Goal: Information Seeking & Learning: Check status

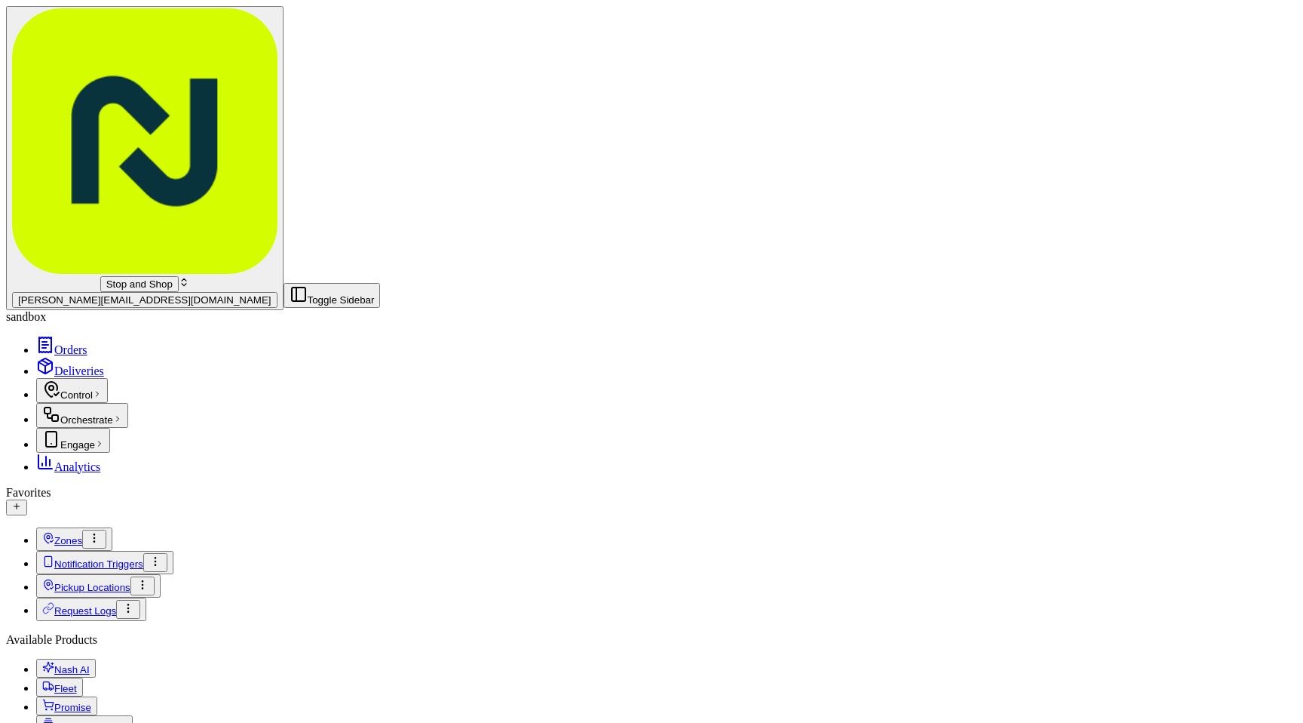
click at [82, 414] on span "Orchestrate" at bounding box center [86, 419] width 53 height 11
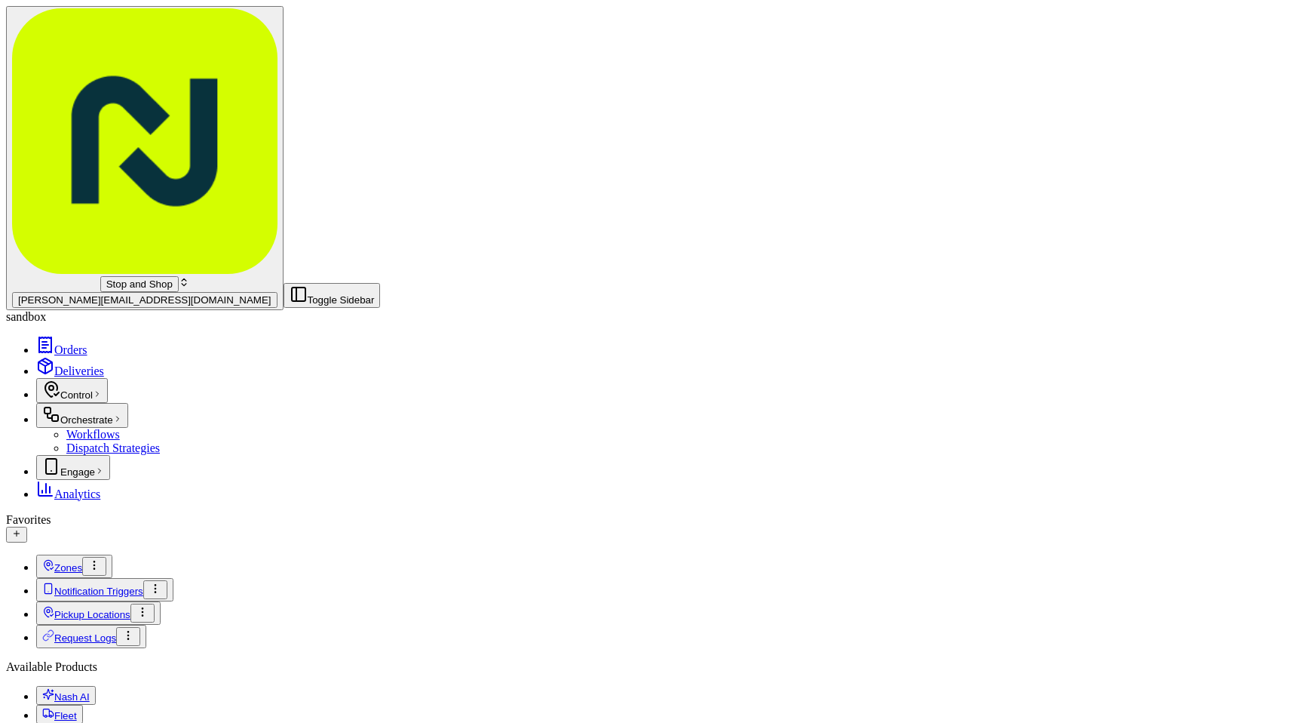
click at [119, 428] on link "Workflows" at bounding box center [93, 434] width 54 height 13
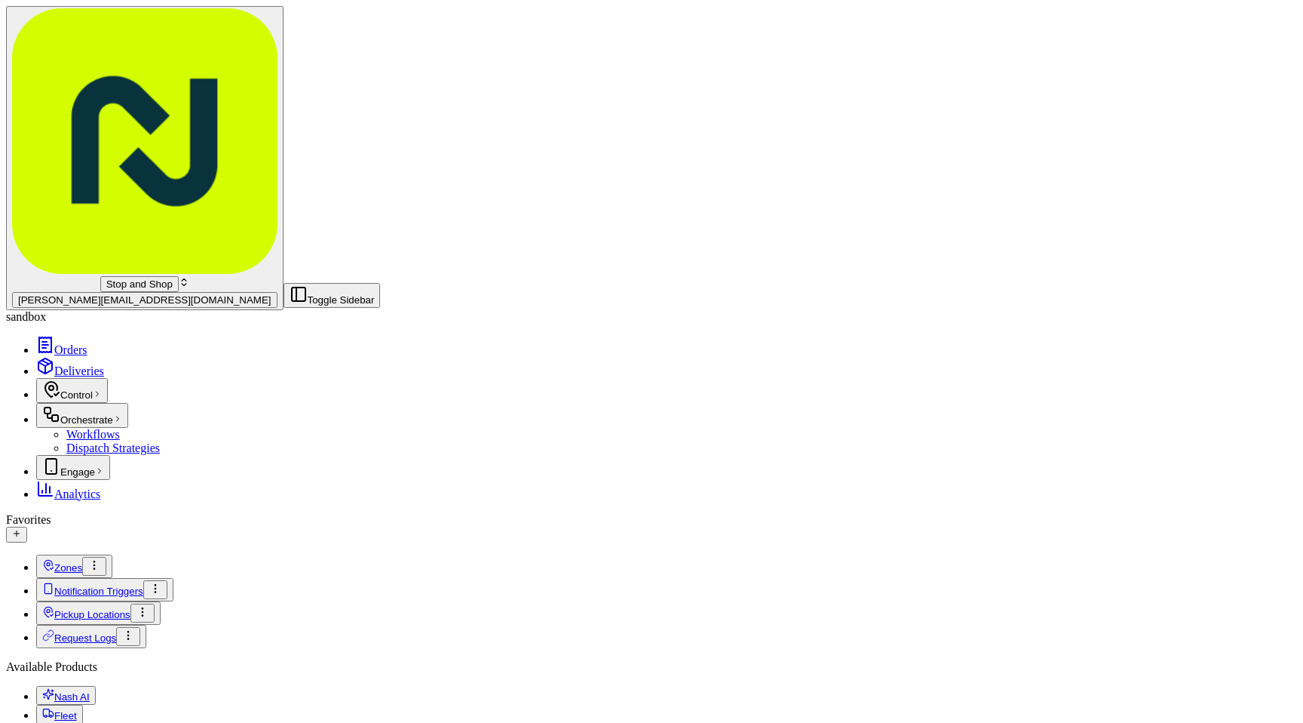
click at [87, 343] on link "Orders" at bounding box center [61, 349] width 51 height 13
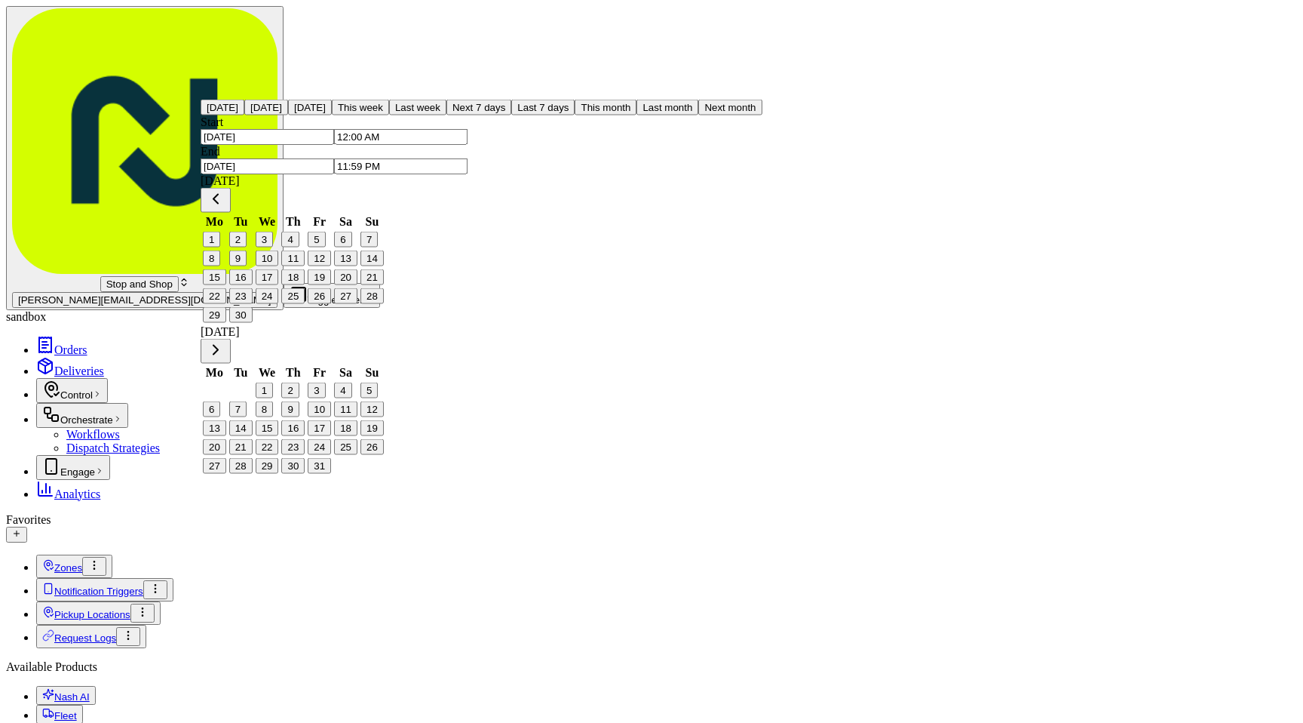
click at [253, 323] on button "30" at bounding box center [240, 315] width 23 height 16
type input "[DATE]"
click at [253, 323] on button "30" at bounding box center [240, 315] width 23 height 16
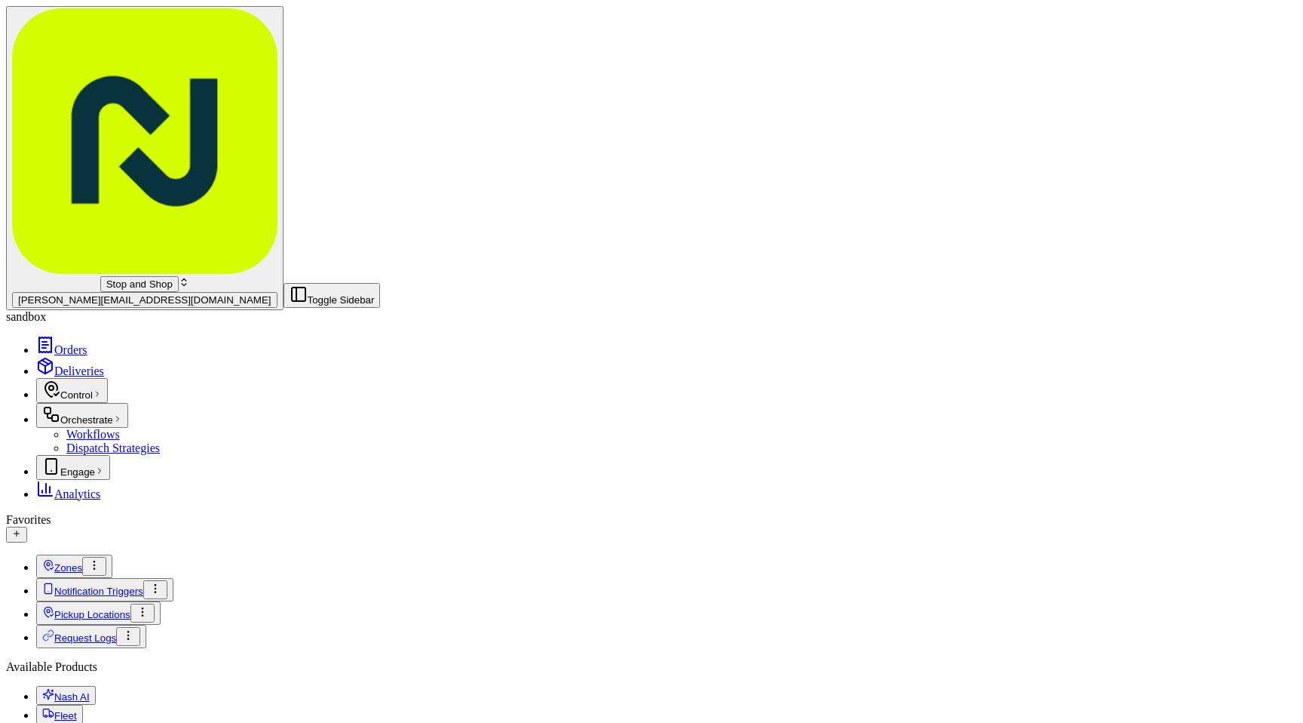
click at [122, 414] on icon "button" at bounding box center [117, 418] width 9 height 9
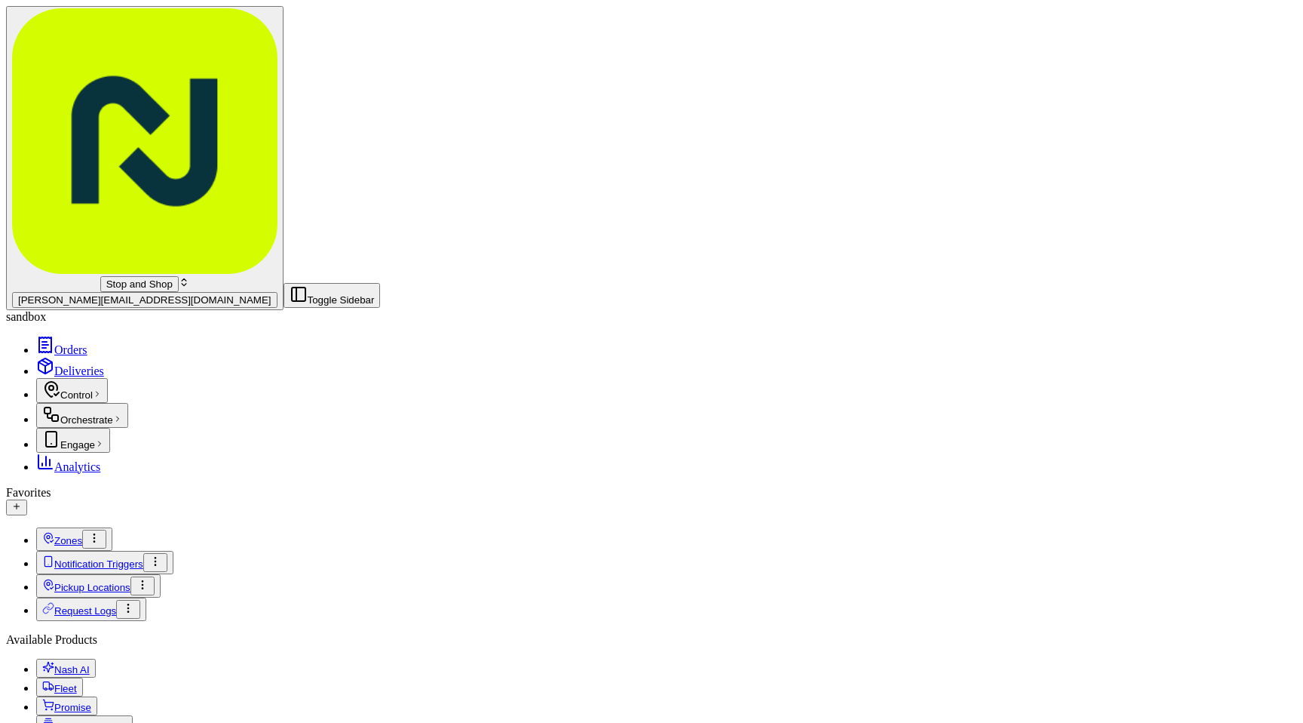
click at [128, 403] on button "Orchestrate" at bounding box center [82, 415] width 92 height 25
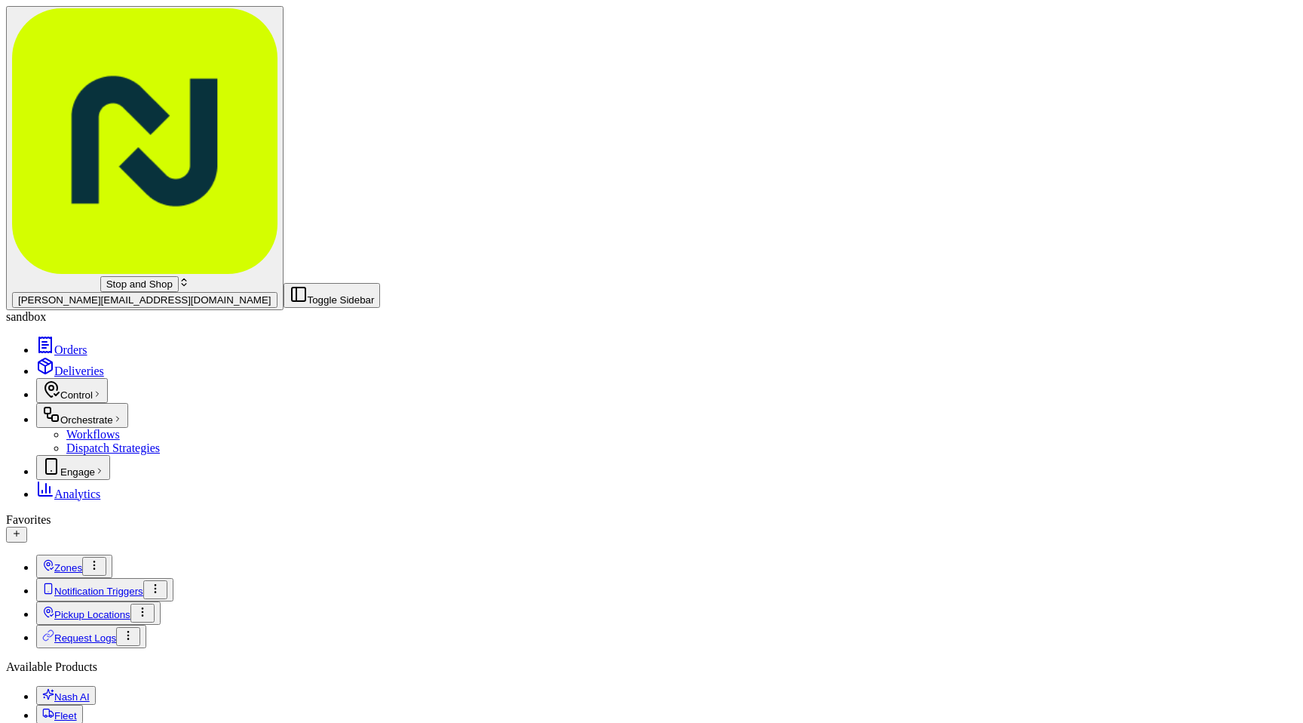
click at [128, 403] on button "Orchestrate" at bounding box center [82, 415] width 92 height 25
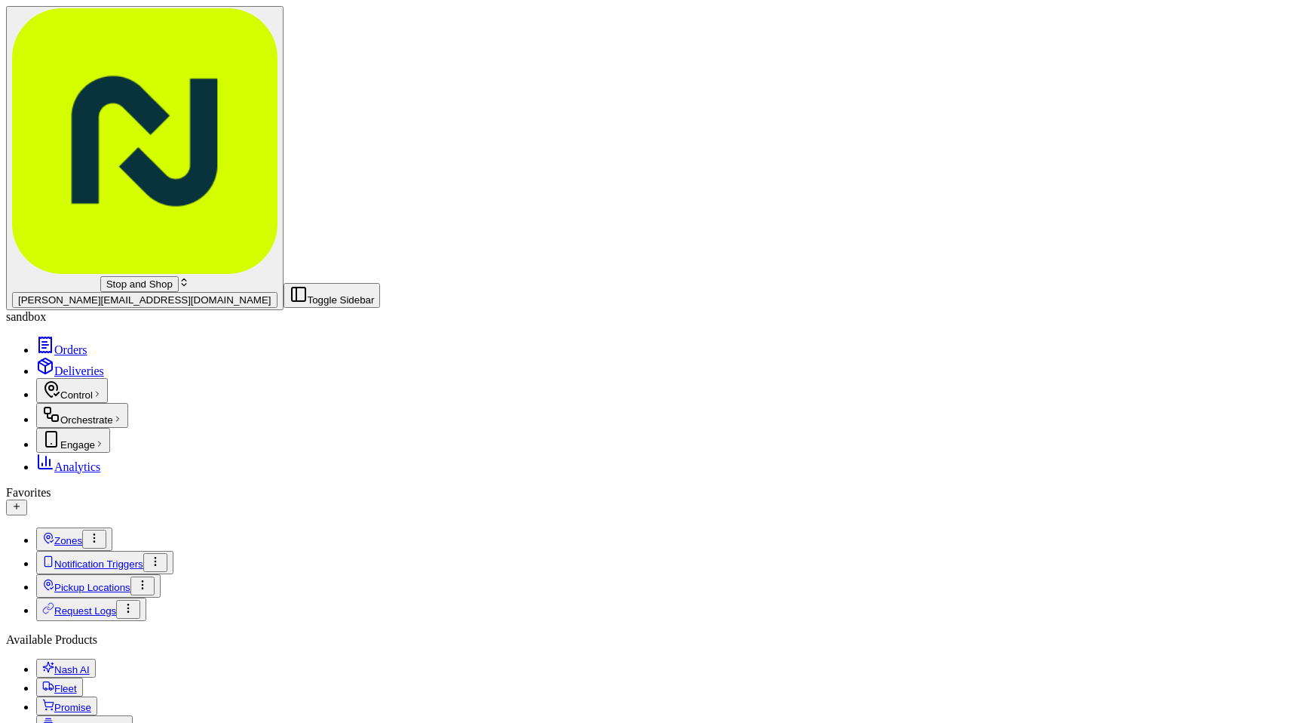
click at [82, 535] on link "Zones" at bounding box center [62, 540] width 40 height 11
type input "2571"
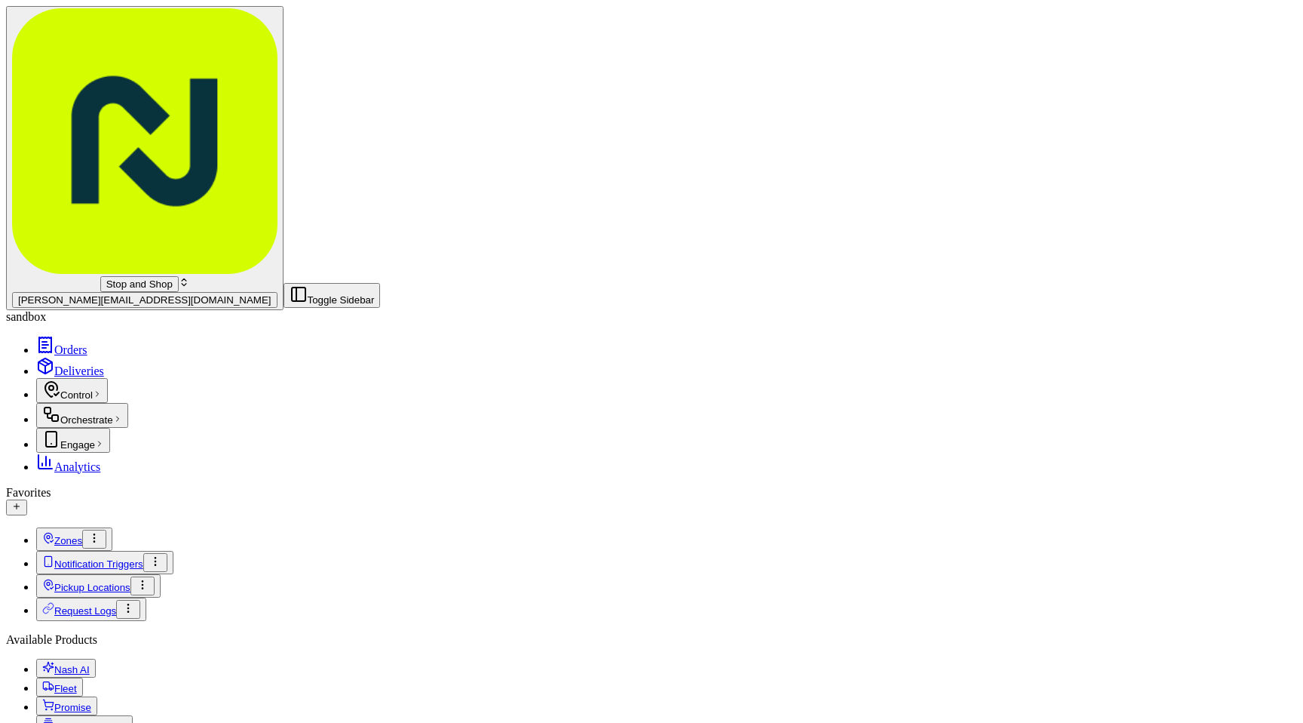
scroll to position [486, 0]
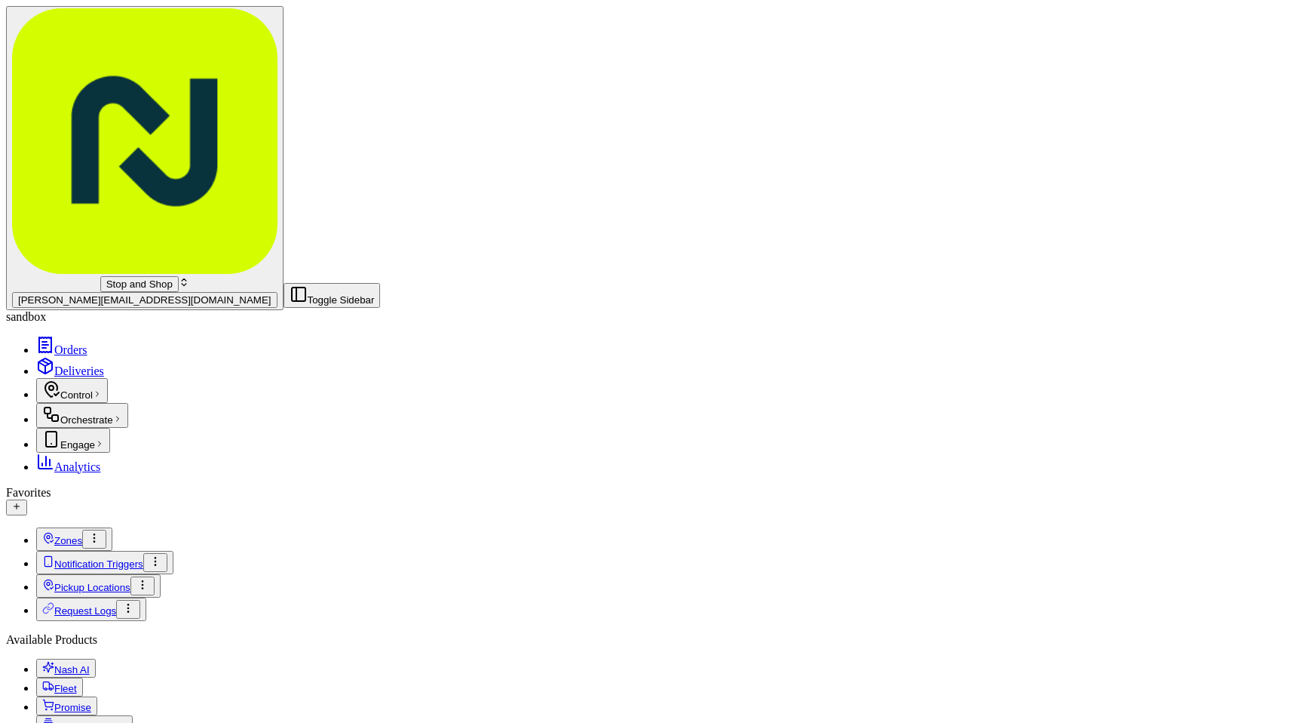
click at [120, 276] on div "Stop and Shop" at bounding box center [144, 284] width 265 height 16
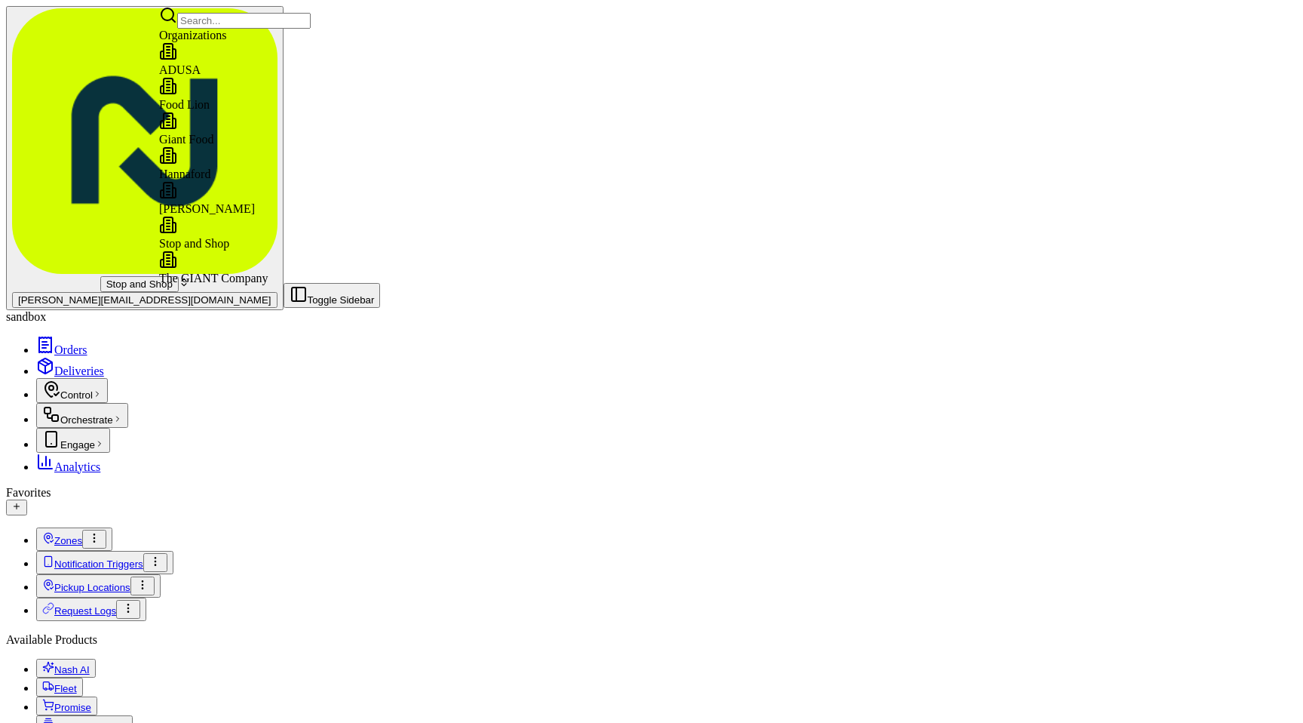
click at [213, 137] on span "Giant Food" at bounding box center [186, 139] width 54 height 13
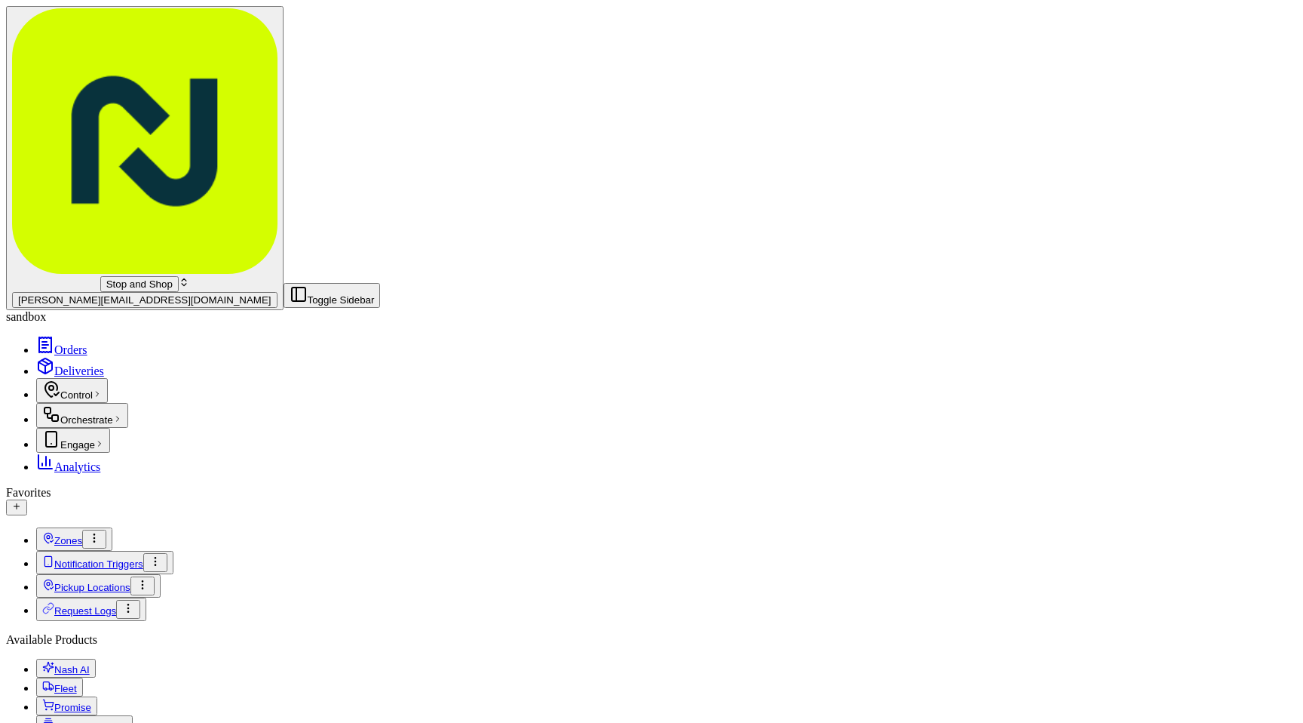
click at [119, 276] on div "Stop and Shop" at bounding box center [144, 284] width 265 height 16
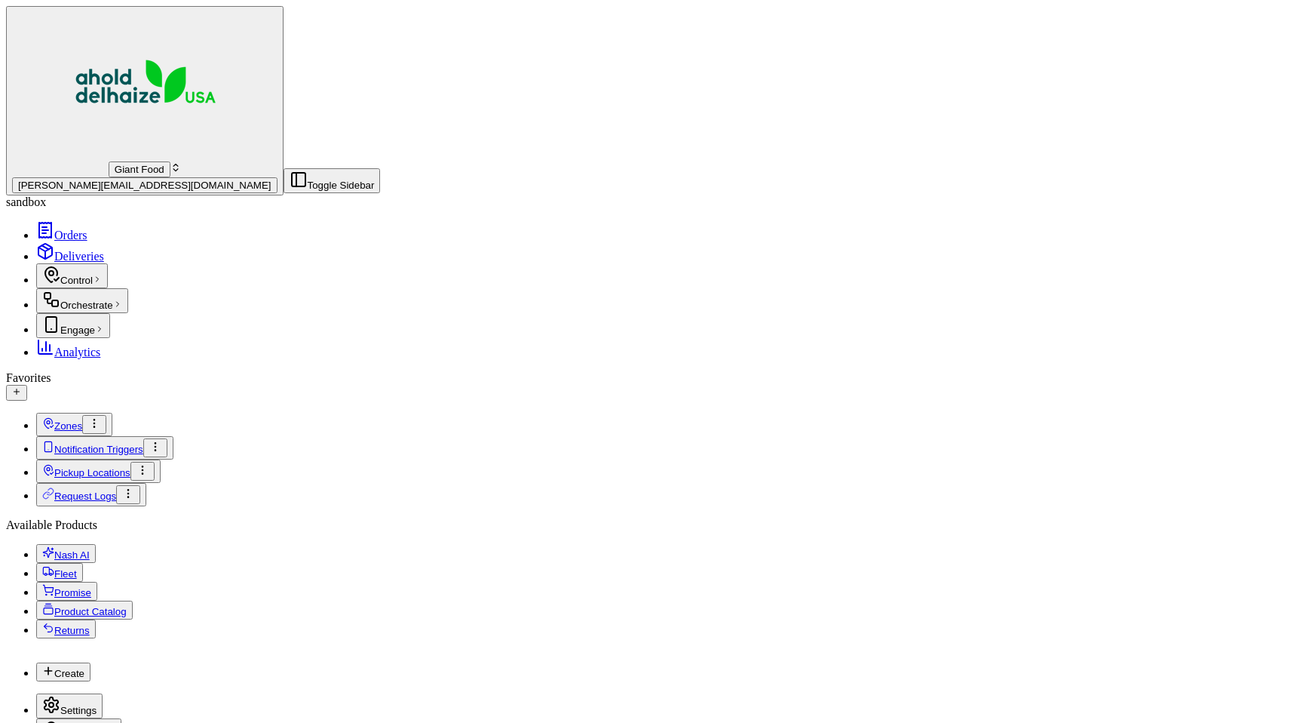
click at [109, 180] on span "[PERSON_NAME][EMAIL_ADDRESS][DOMAIN_NAME]" at bounding box center [144, 185] width 253 height 11
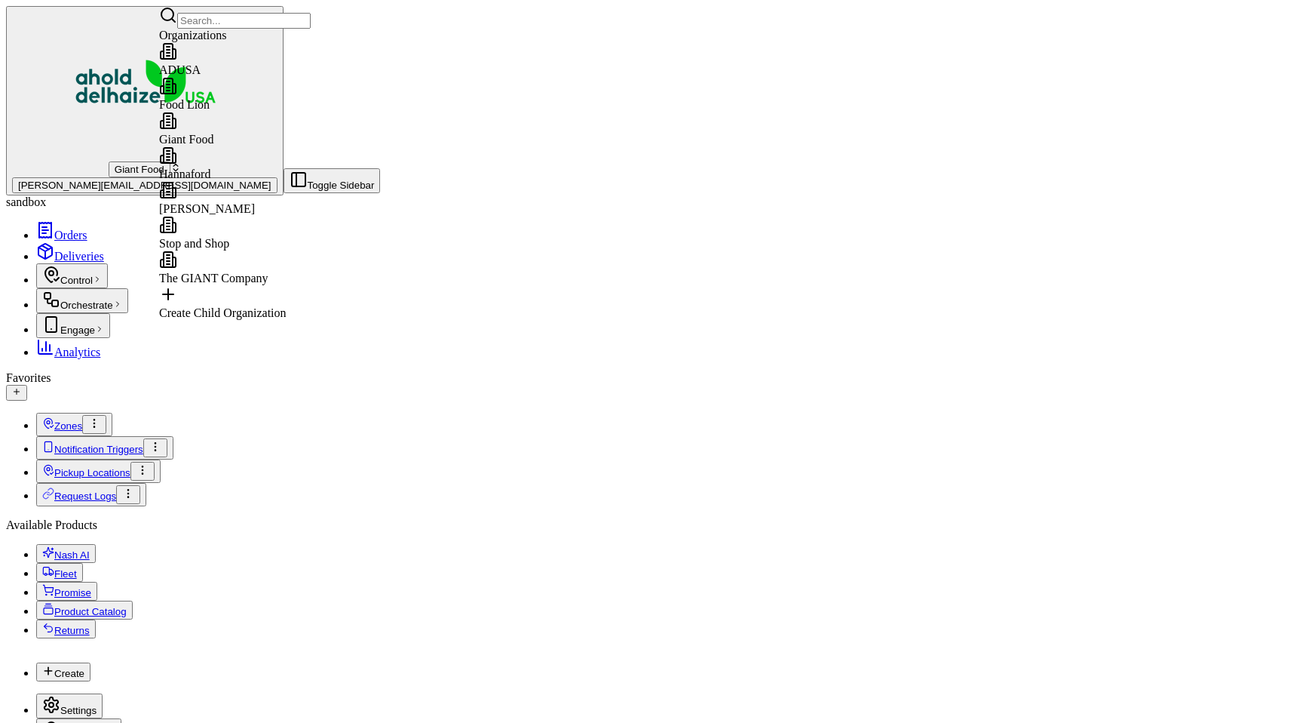
scroll to position [51, 0]
click at [236, 272] on span "The GIANT Company" at bounding box center [213, 278] width 109 height 13
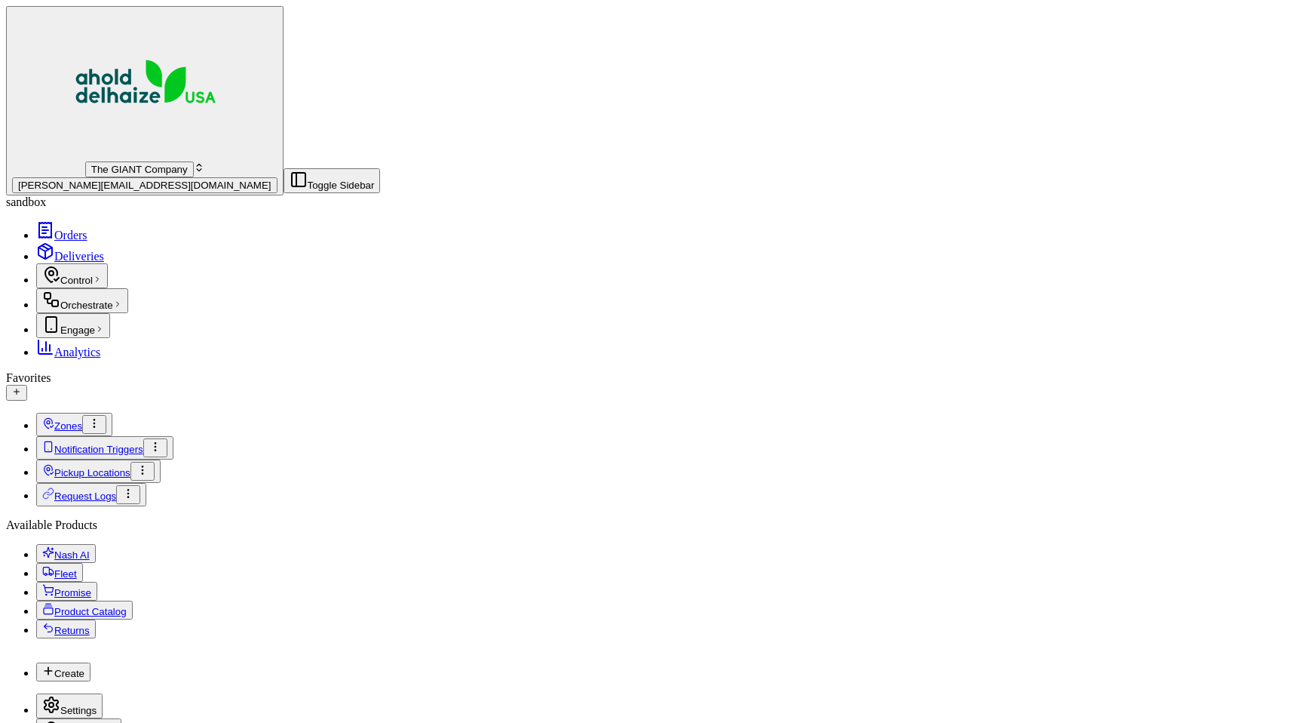
click at [87, 229] on link "Orders" at bounding box center [61, 235] width 51 height 13
click at [91, 250] on link "Deliveries" at bounding box center [70, 256] width 68 height 13
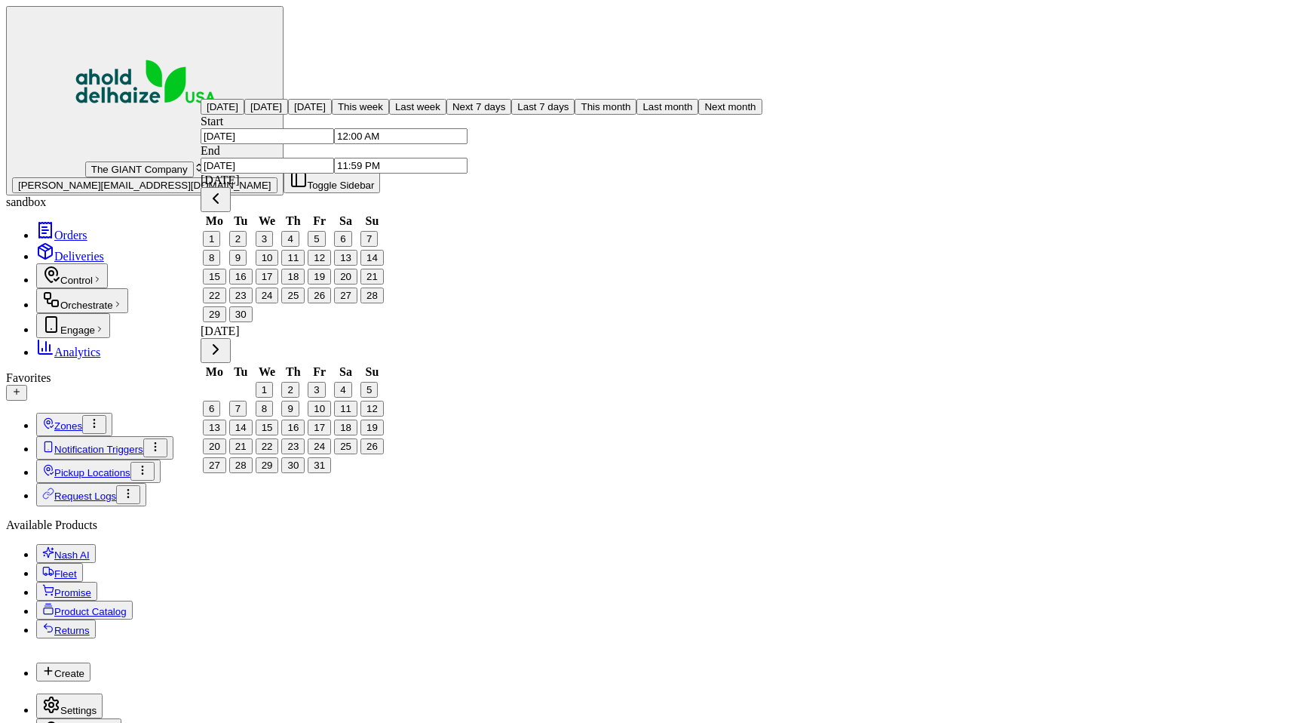
click at [226, 303] on button "22" at bounding box center [214, 295] width 23 height 16
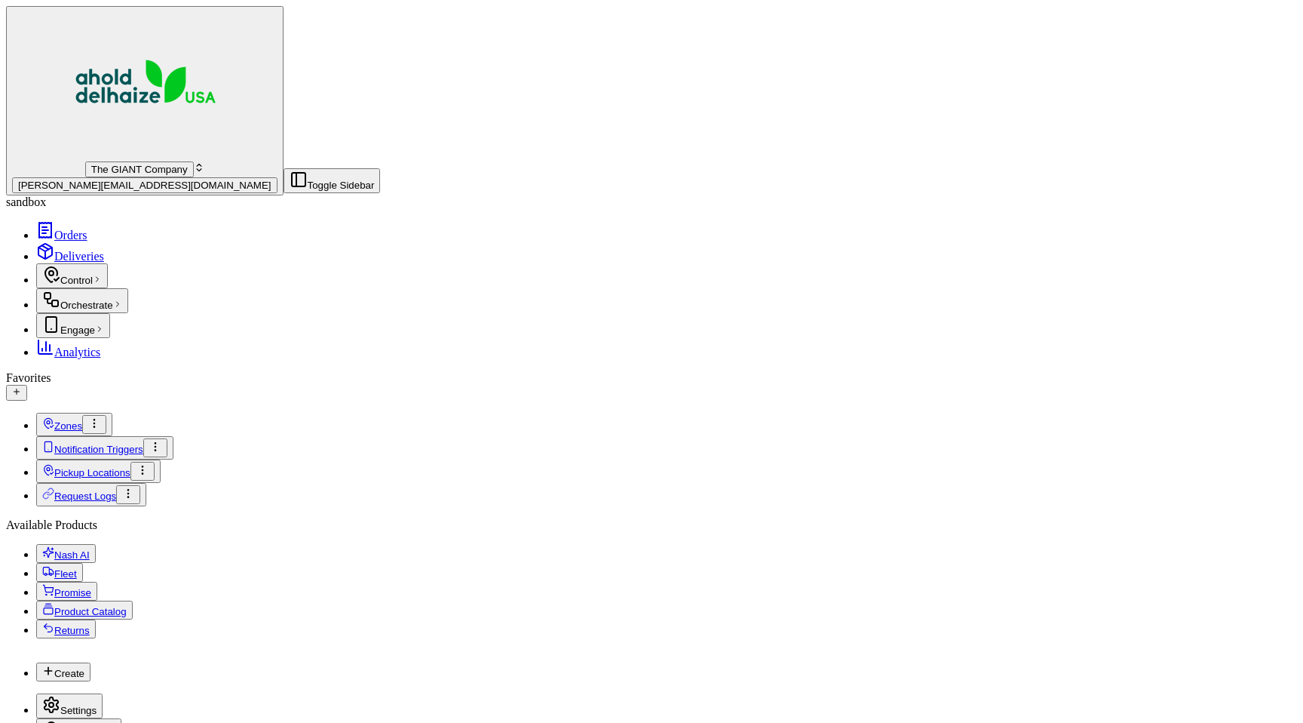
paste input "m500815081"
type input "m500815081"
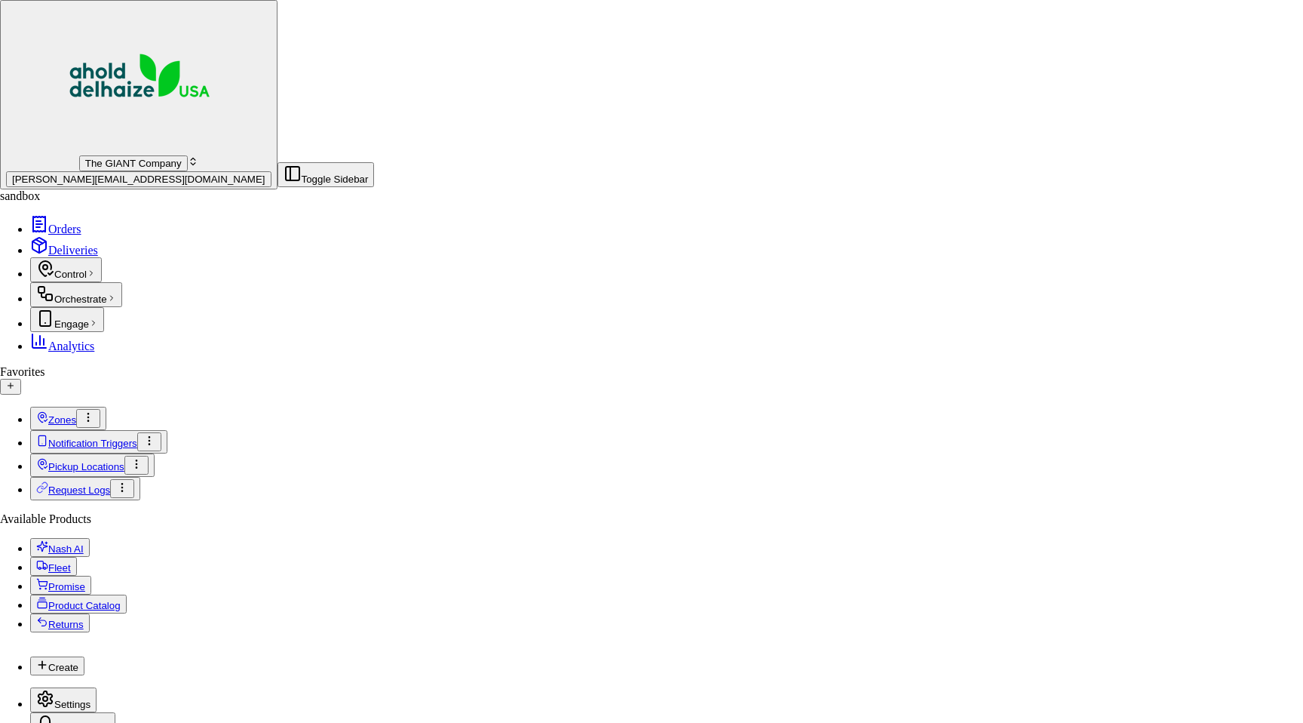
copy div "m500815080"
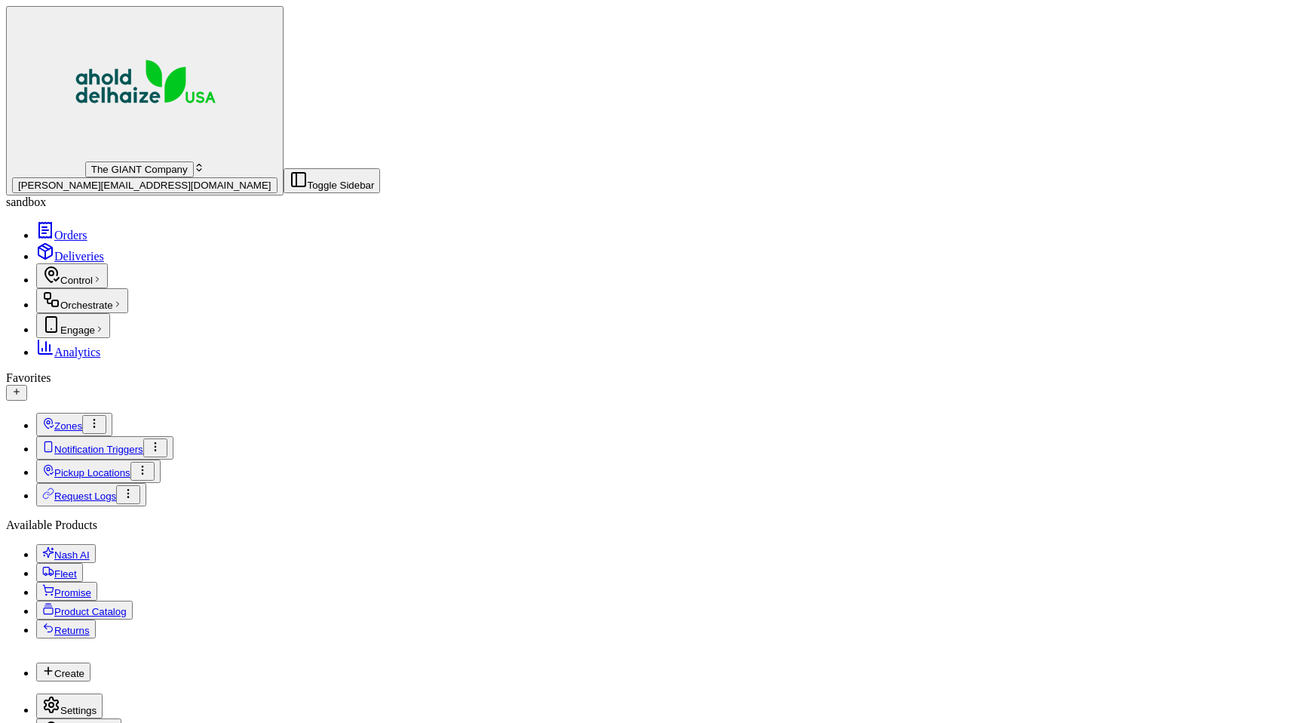
paste input "i336942303"
type input "i336942303"
